Goal: Transaction & Acquisition: Purchase product/service

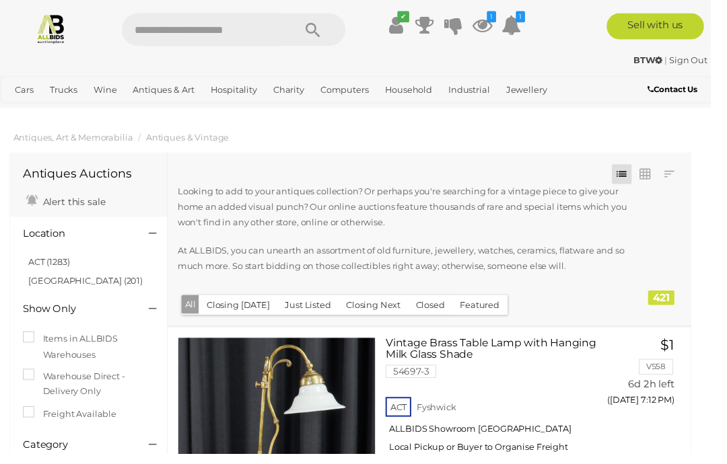
click at [0, 0] on span "Auctions" at bounding box center [0, 0] width 0 height 0
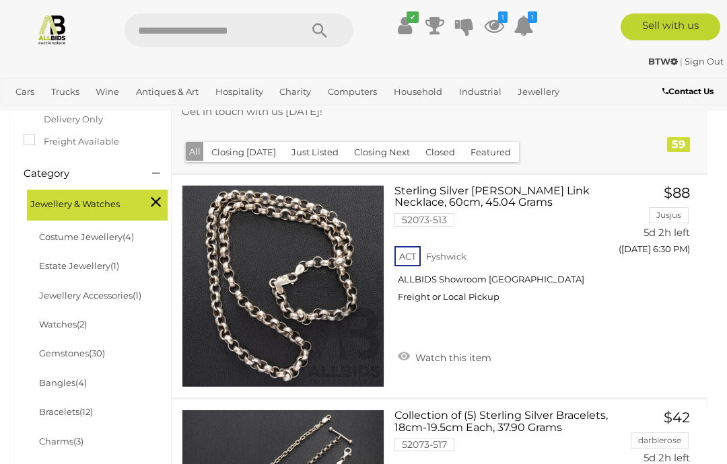
scroll to position [294, 0]
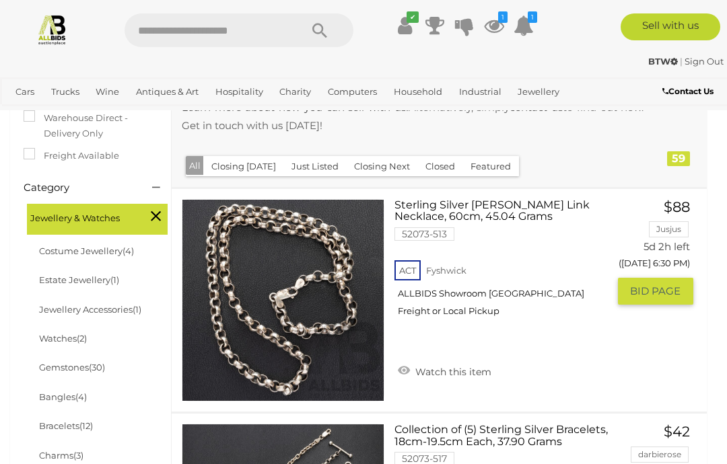
click at [402, 374] on link "Watch this item" at bounding box center [444, 371] width 100 height 20
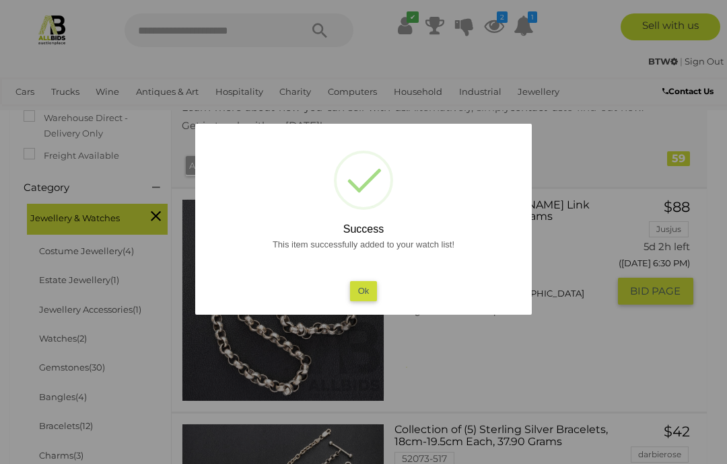
click at [366, 301] on button "Ok" at bounding box center [364, 291] width 28 height 20
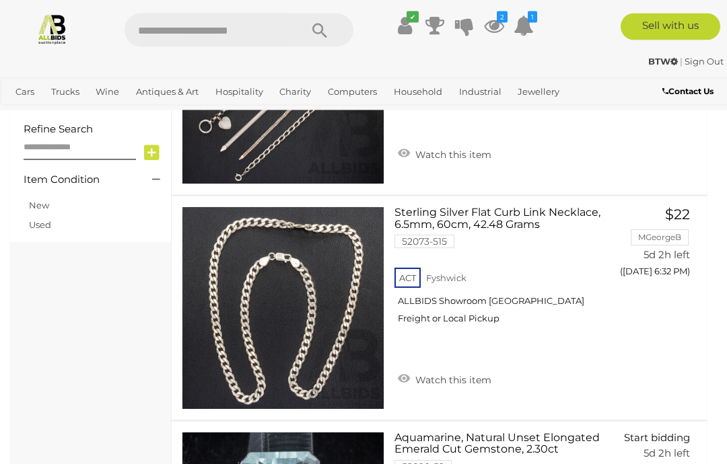
scroll to position [735, 0]
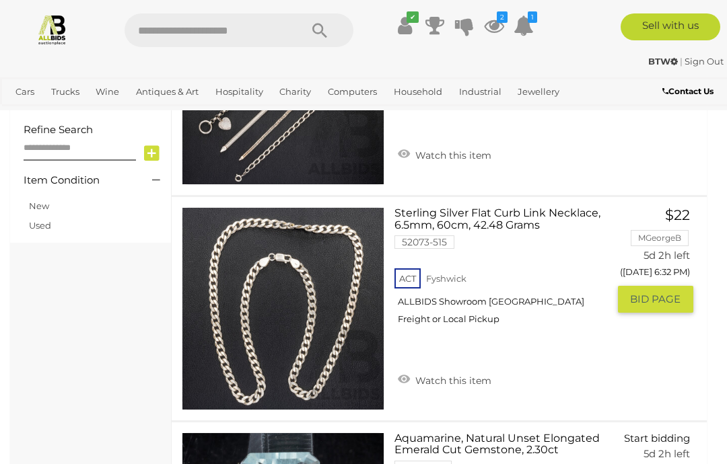
click at [404, 375] on link "Watch this item" at bounding box center [444, 379] width 100 height 20
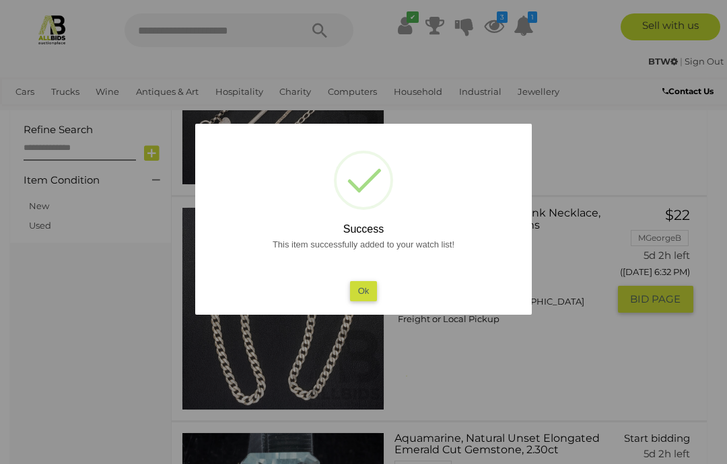
click at [363, 301] on button "Ok" at bounding box center [364, 291] width 28 height 20
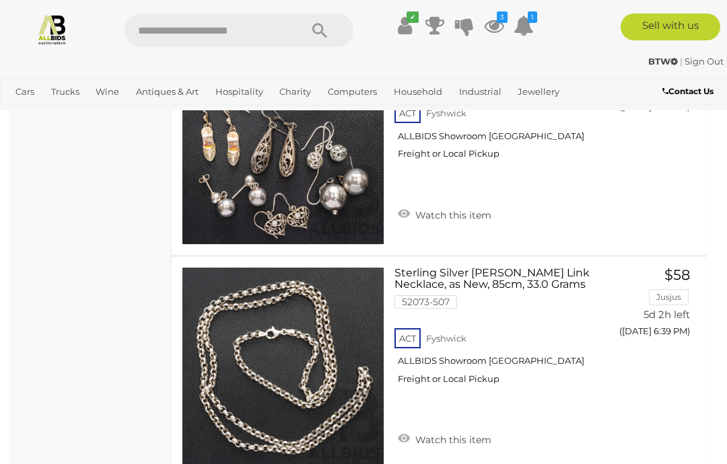
scroll to position [1818, 0]
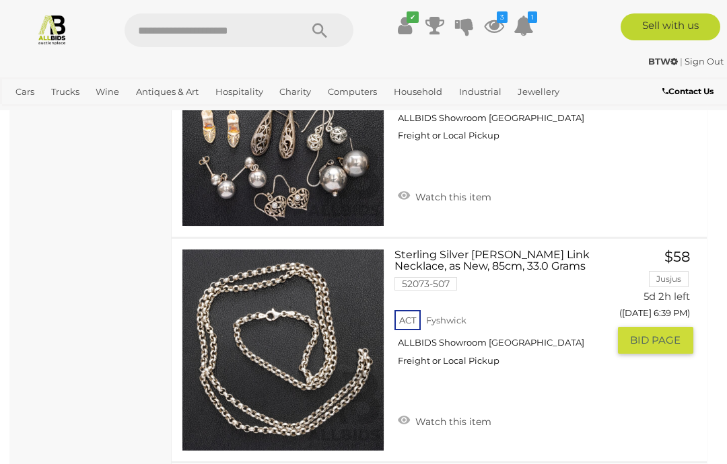
click at [407, 418] on link "Watch this item" at bounding box center [444, 420] width 100 height 20
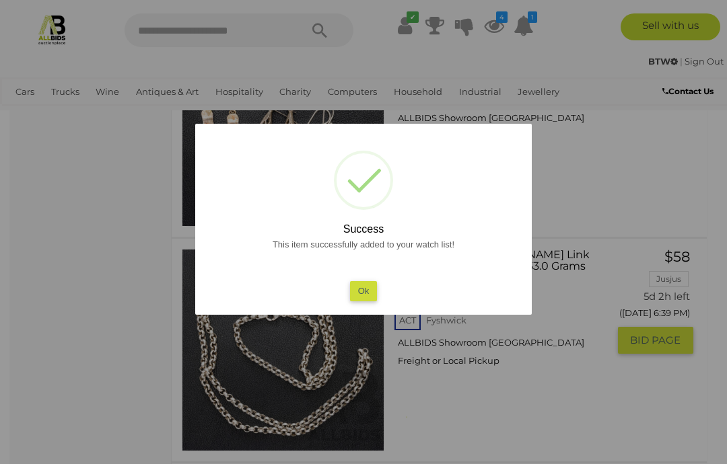
click at [369, 301] on button "Ok" at bounding box center [364, 291] width 28 height 20
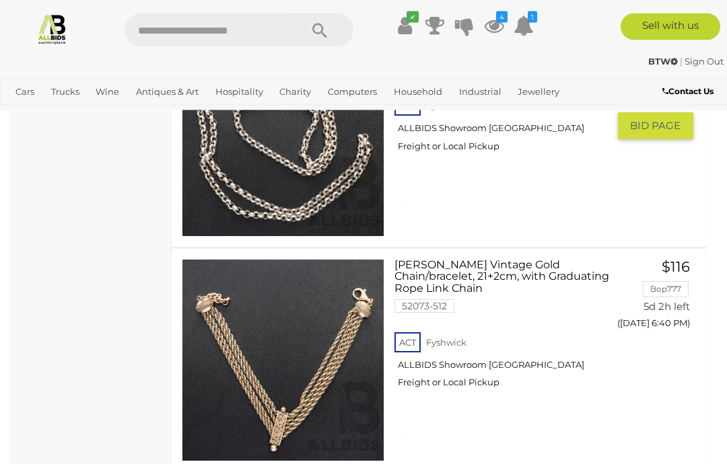
scroll to position [2033, 0]
click at [402, 437] on link "Watch this item" at bounding box center [444, 443] width 100 height 20
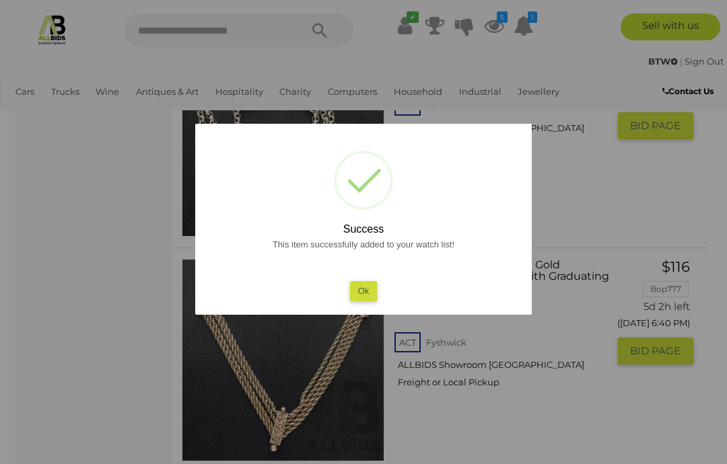
click at [361, 301] on button "Ok" at bounding box center [364, 291] width 28 height 20
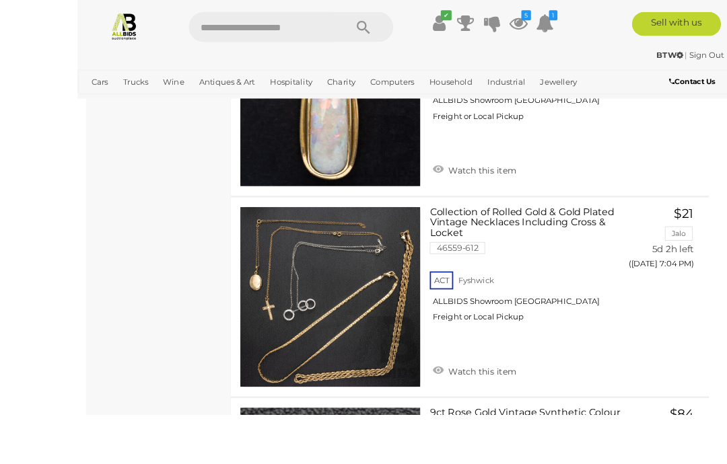
scroll to position [5959, 0]
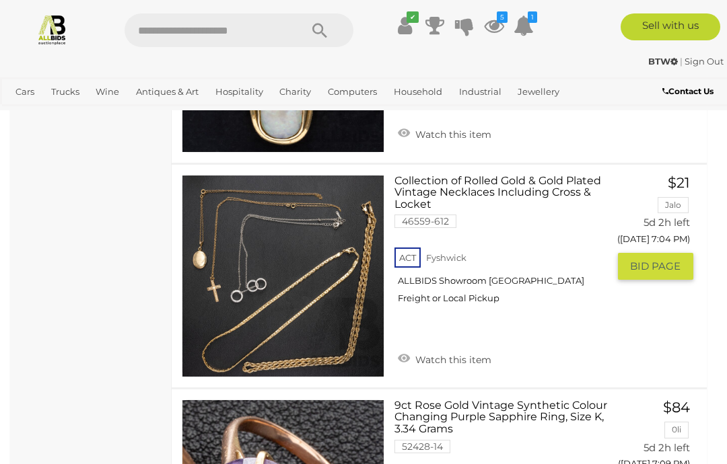
click at [408, 350] on link "Watch this item" at bounding box center [444, 358] width 100 height 20
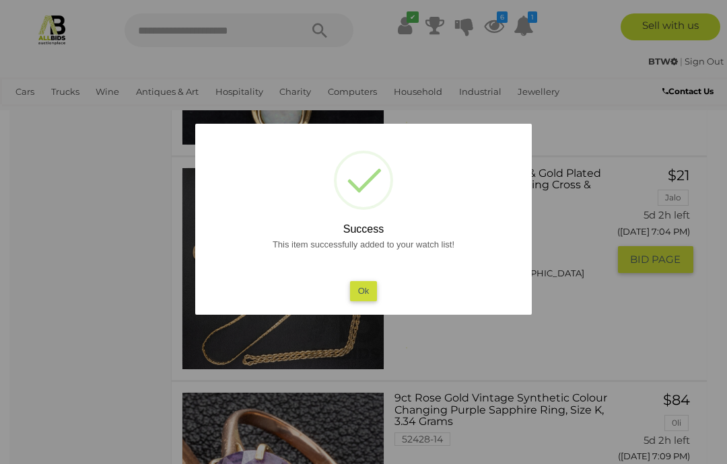
click at [375, 301] on button "Ok" at bounding box center [364, 291] width 28 height 20
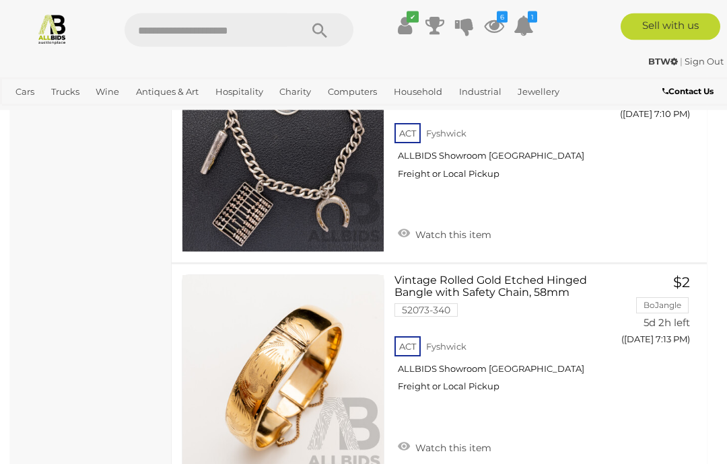
scroll to position [6533, 0]
click at [400, 437] on link "Watch this item" at bounding box center [444, 447] width 100 height 20
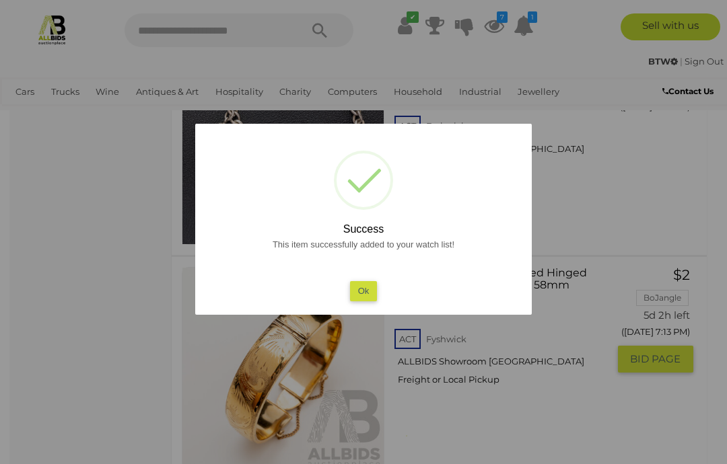
click at [367, 301] on button "Ok" at bounding box center [364, 291] width 28 height 20
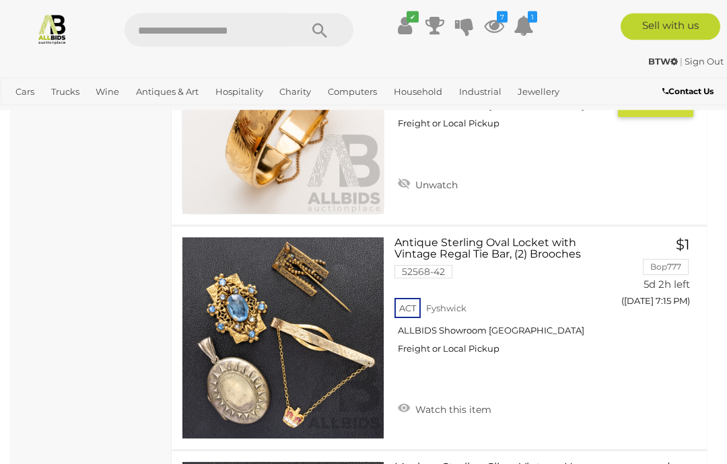
scroll to position [6796, 0]
click at [406, 398] on link "Watch this item" at bounding box center [444, 408] width 100 height 20
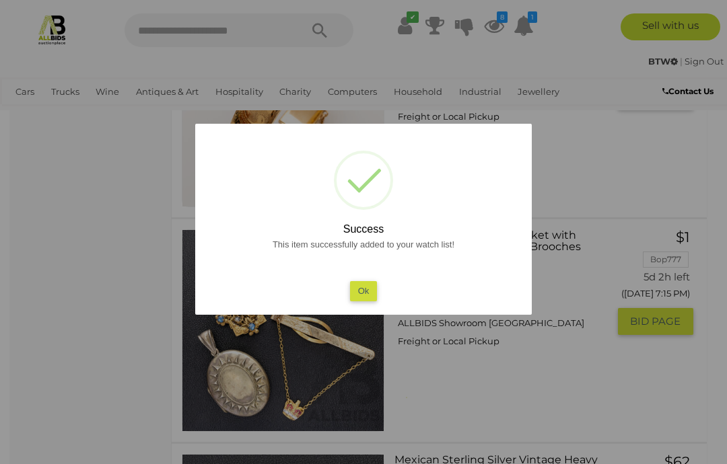
click at [371, 301] on button "Ok" at bounding box center [364, 291] width 28 height 20
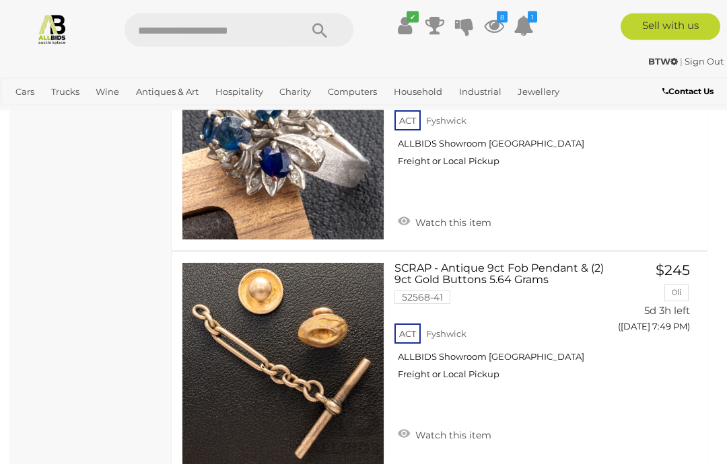
scroll to position [11323, 0]
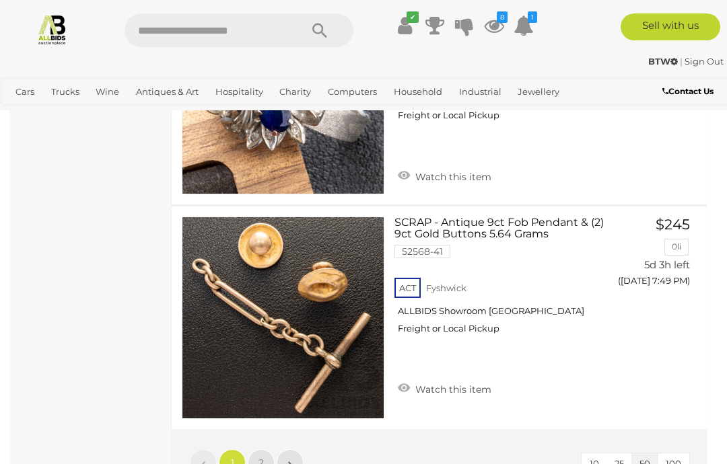
click at [262, 457] on span "2" at bounding box center [260, 463] width 5 height 12
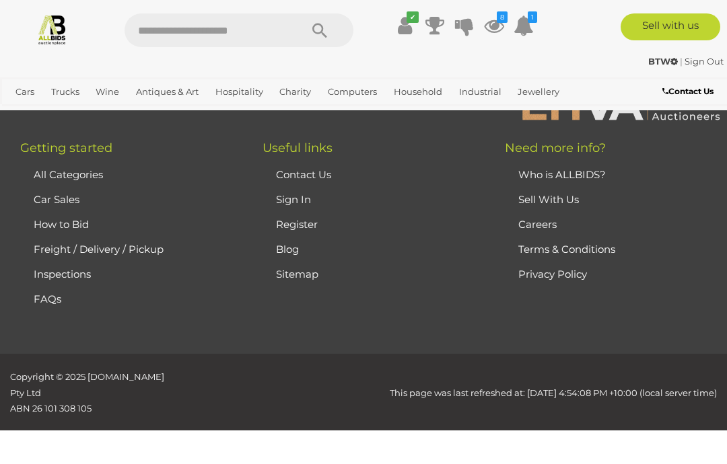
scroll to position [346, 0]
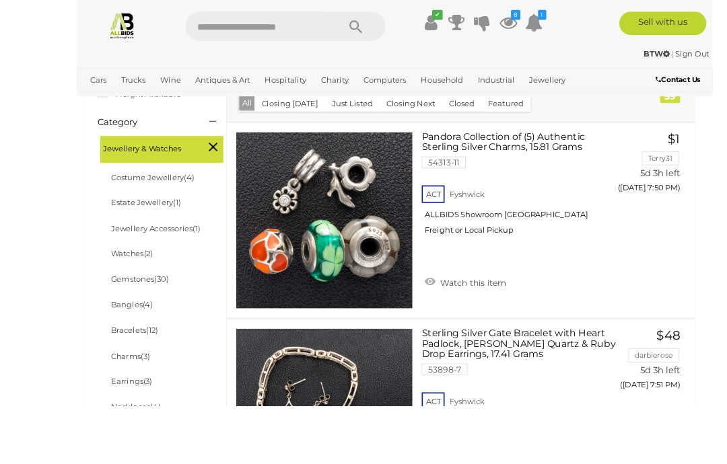
scroll to position [380, 0]
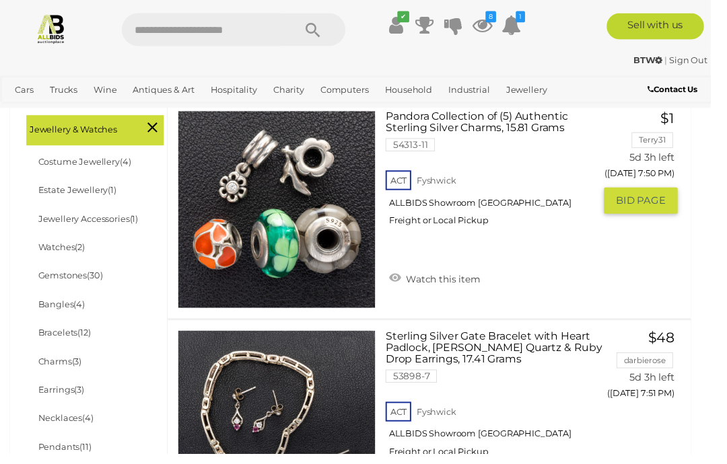
click at [402, 287] on link "Watch this item" at bounding box center [444, 284] width 100 height 20
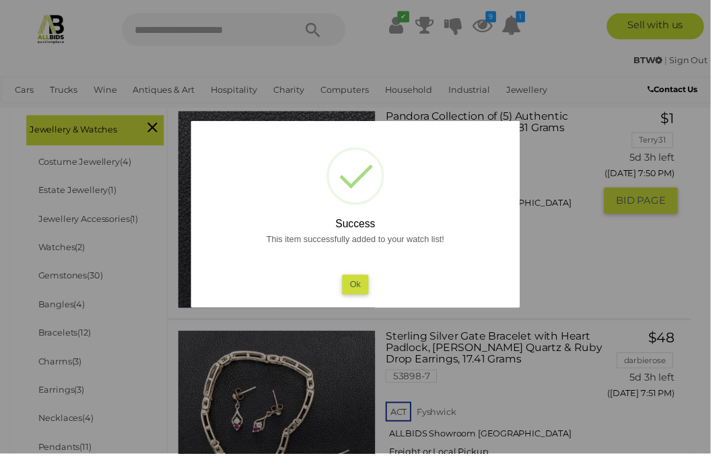
click at [375, 301] on button "Ok" at bounding box center [364, 291] width 28 height 20
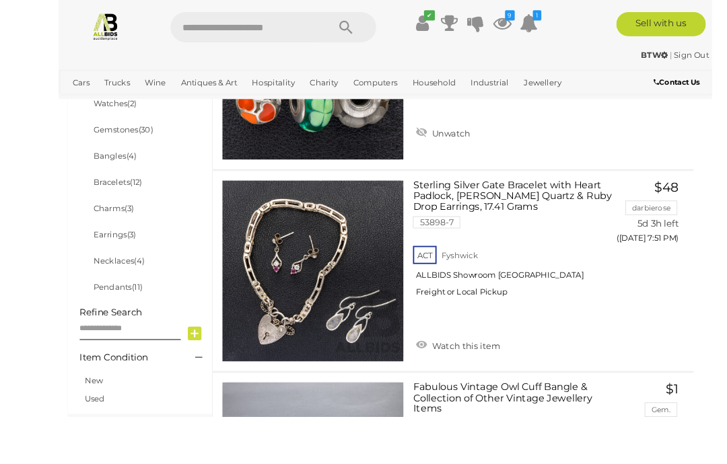
scroll to position [584, 0]
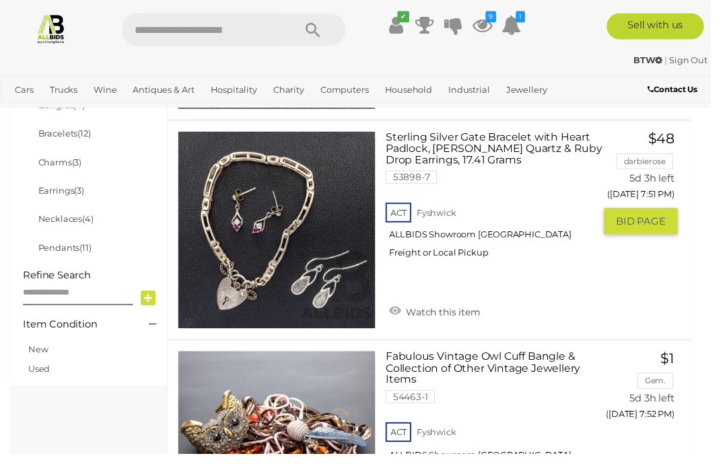
click at [403, 318] on link "Watch this item" at bounding box center [444, 317] width 100 height 20
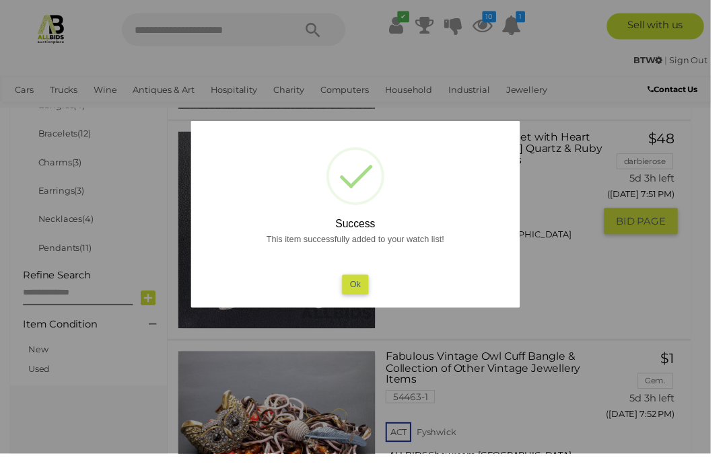
click at [612, 299] on div at bounding box center [363, 232] width 727 height 464
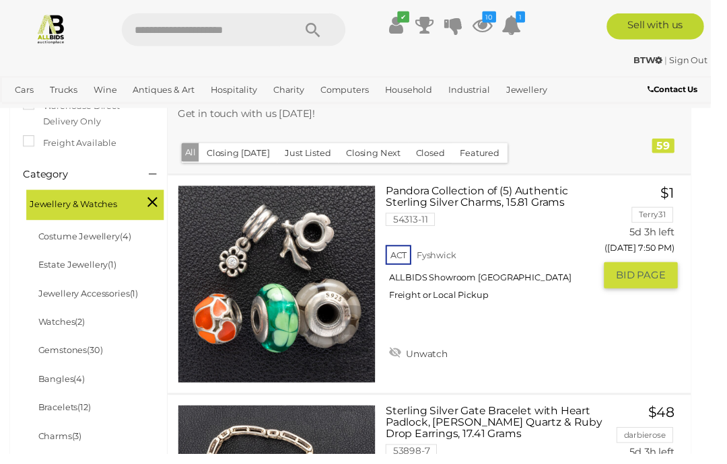
scroll to position [303, 0]
click at [0, 0] on link "Antiques & Vintage" at bounding box center [0, 0] width 0 height 0
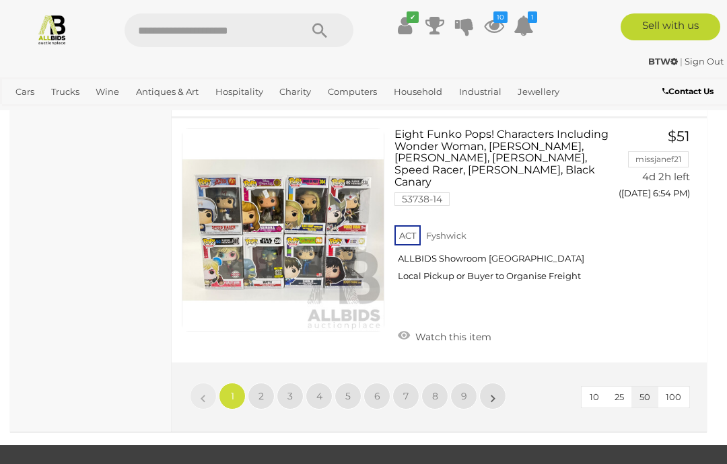
scroll to position [11342, 0]
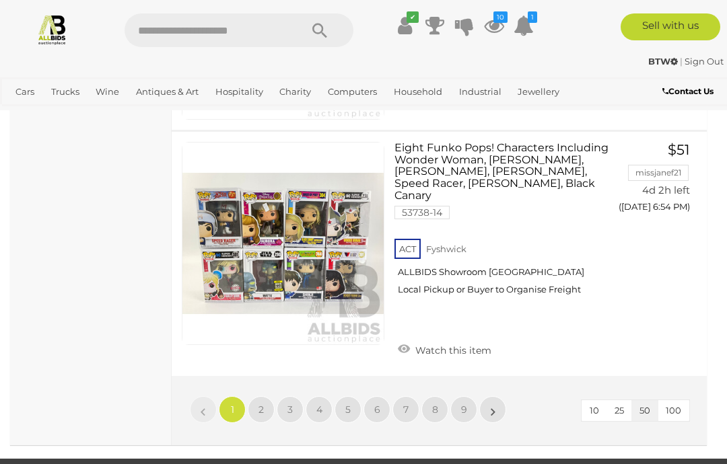
click at [353, 396] on link "5" at bounding box center [347, 409] width 27 height 27
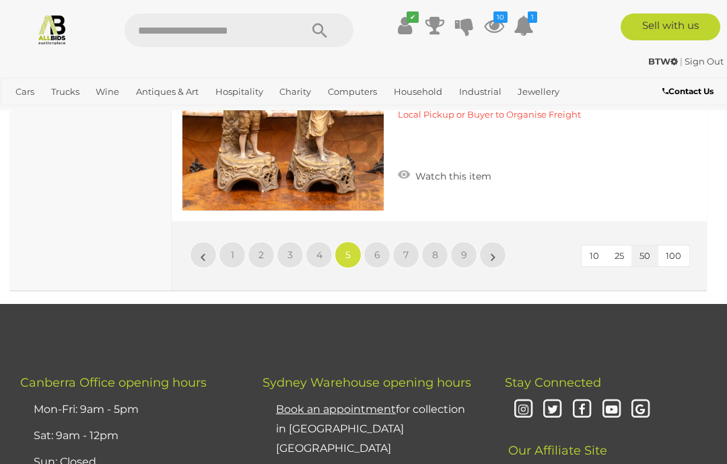
scroll to position [11306, 0]
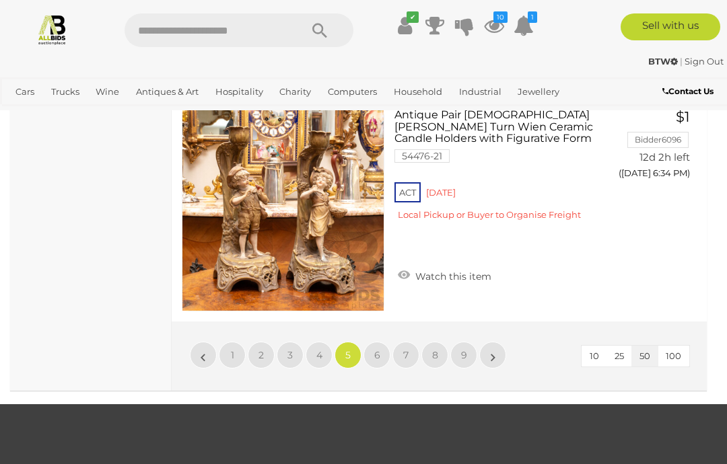
click at [320, 349] on span "4" at bounding box center [319, 355] width 6 height 12
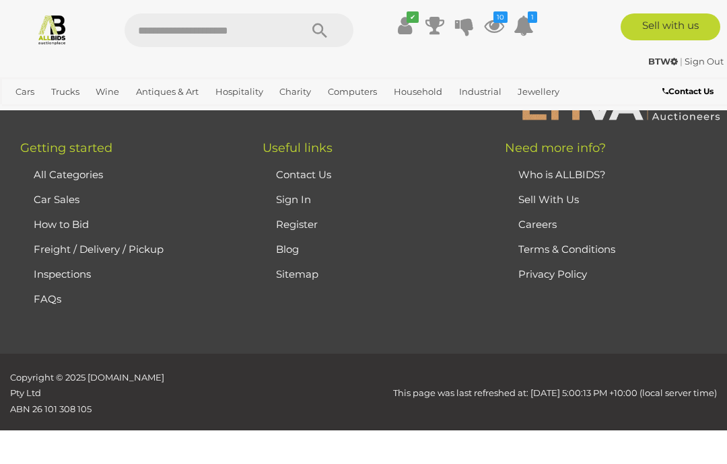
scroll to position [196, 0]
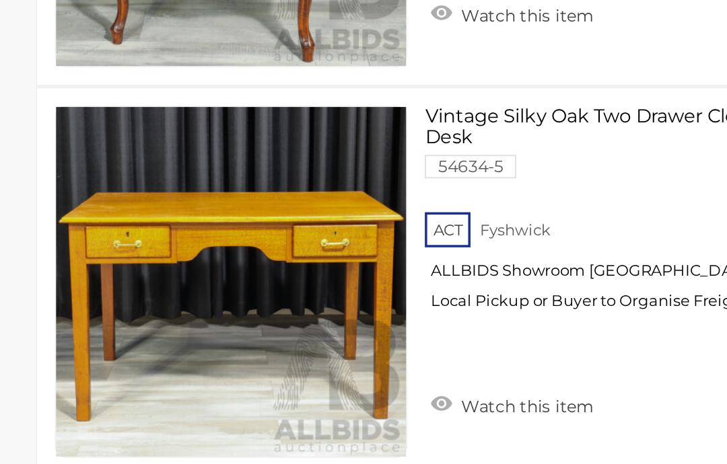
scroll to position [3136, 0]
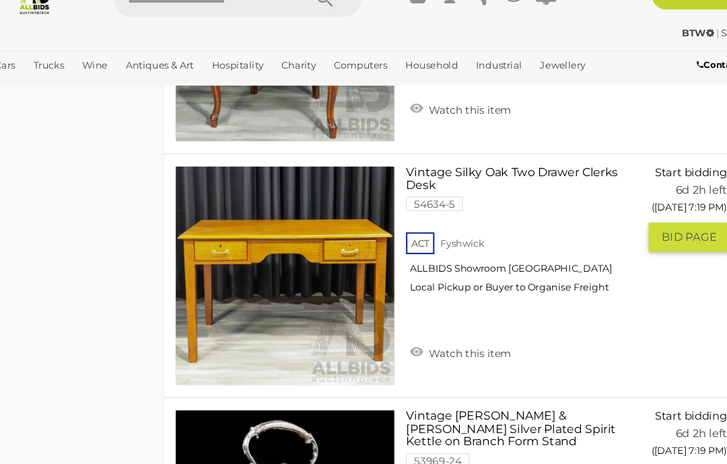
click at [394, 346] on link "Watch this item" at bounding box center [444, 356] width 100 height 20
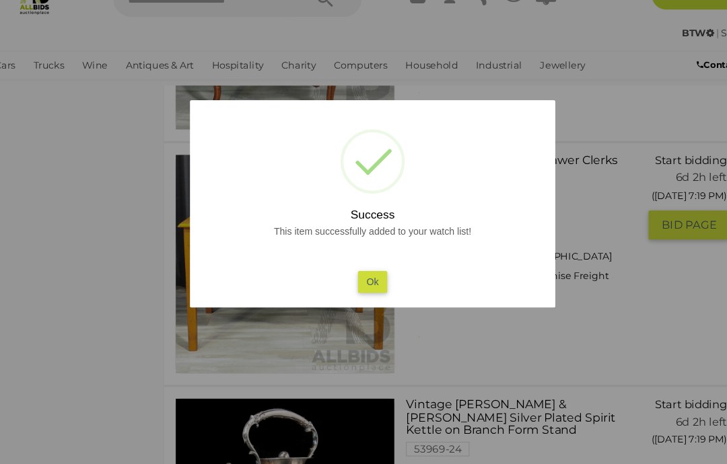
click at [350, 281] on button "Ok" at bounding box center [364, 291] width 28 height 20
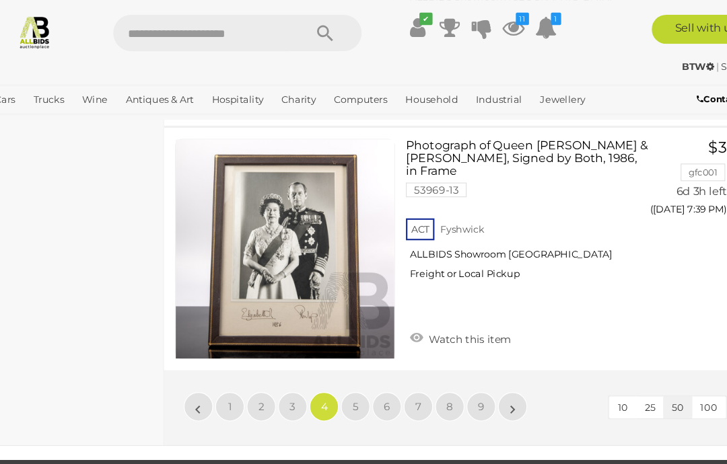
scroll to position [11356, 0]
click at [287, 369] on span "3" at bounding box center [289, 375] width 5 height 12
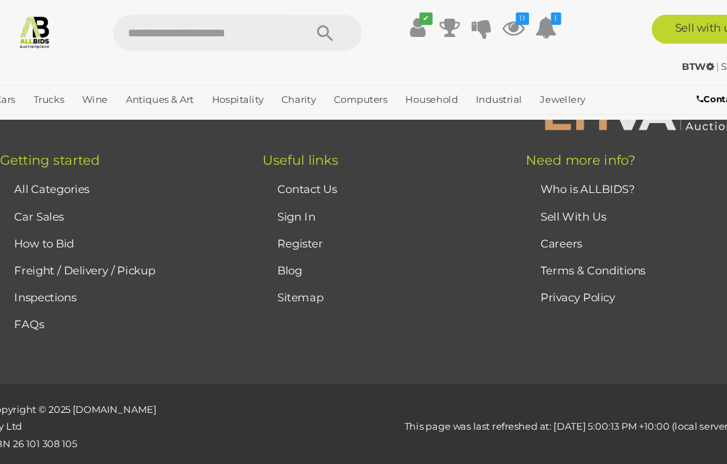
scroll to position [196, 0]
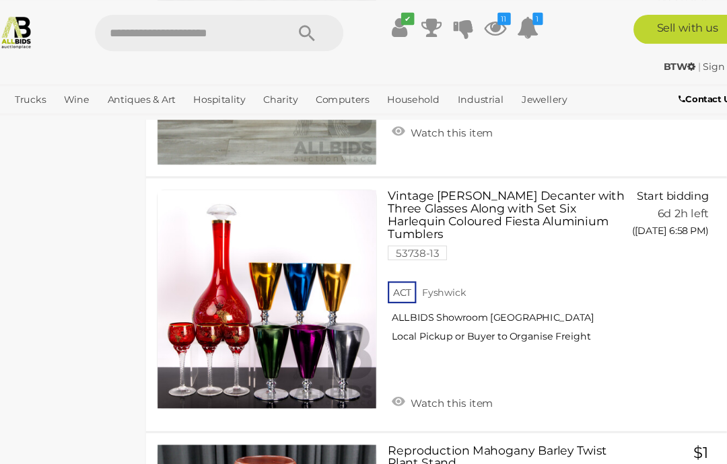
scroll to position [5146, 0]
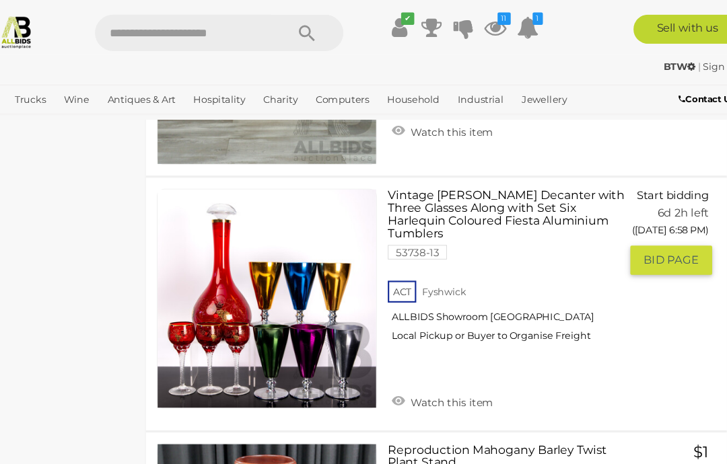
click at [394, 360] on link "Watch this item" at bounding box center [444, 370] width 100 height 20
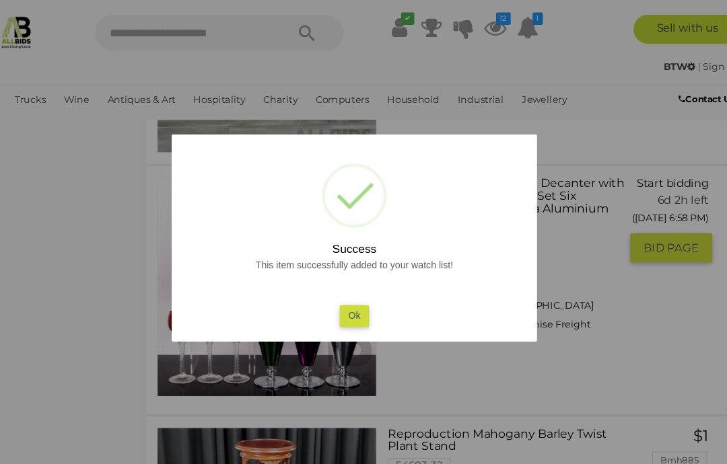
click at [350, 294] on button "Ok" at bounding box center [364, 291] width 28 height 20
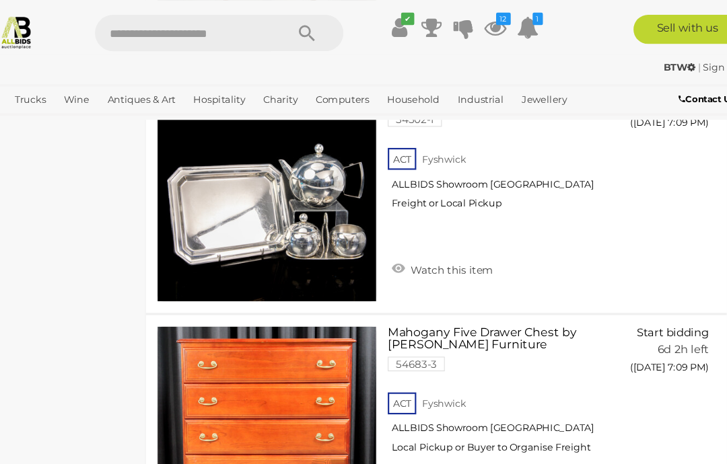
scroll to position [10243, 0]
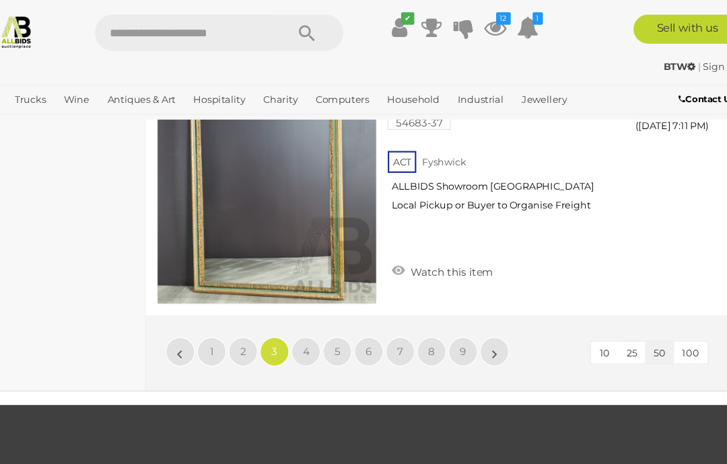
click at [258, 318] on span "2" at bounding box center [260, 324] width 5 height 12
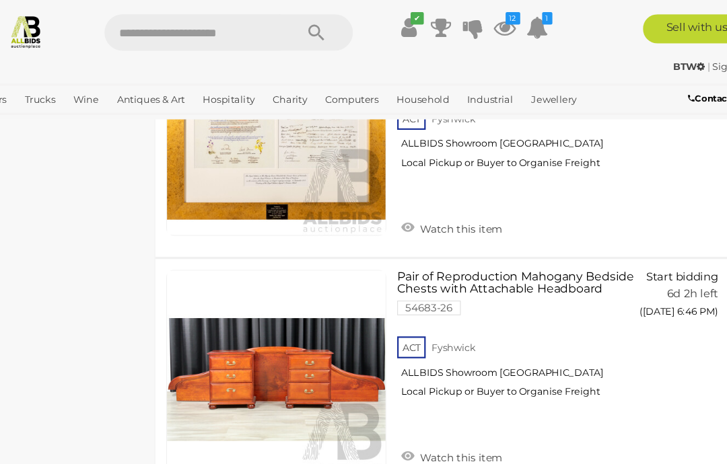
scroll to position [11307, 0]
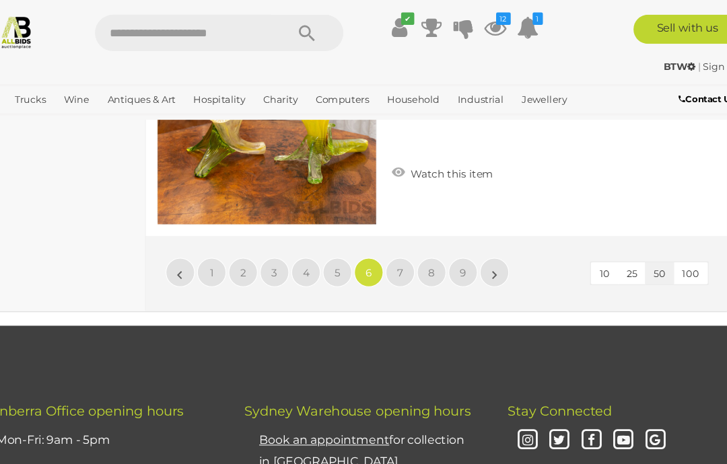
scroll to position [11319, 0]
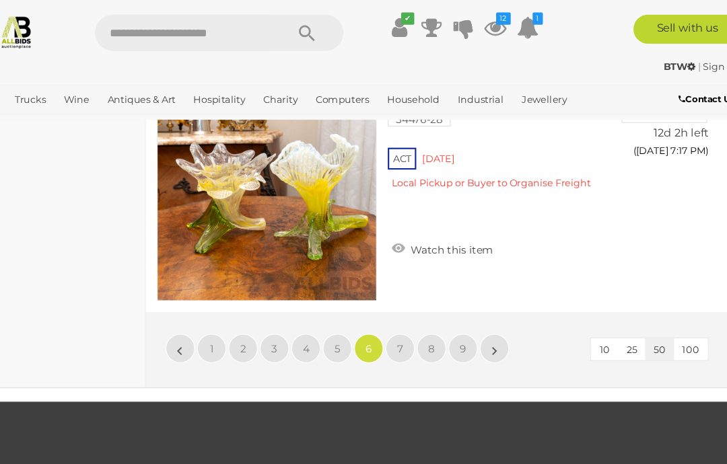
click at [461, 315] on span "9" at bounding box center [464, 321] width 6 height 12
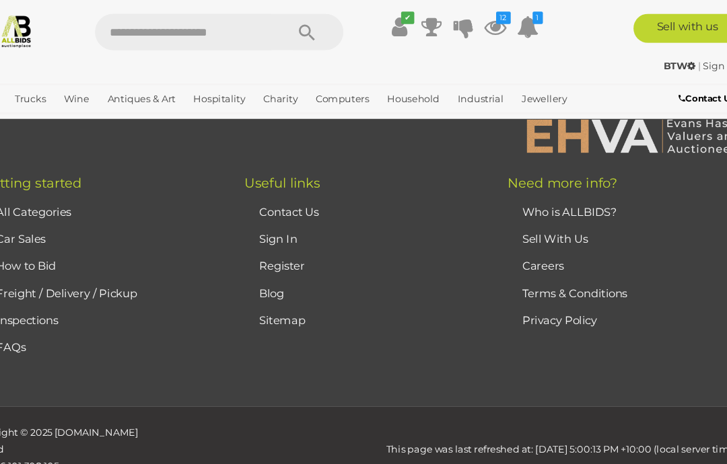
scroll to position [5289, 0]
